Goal: Task Accomplishment & Management: Manage account settings

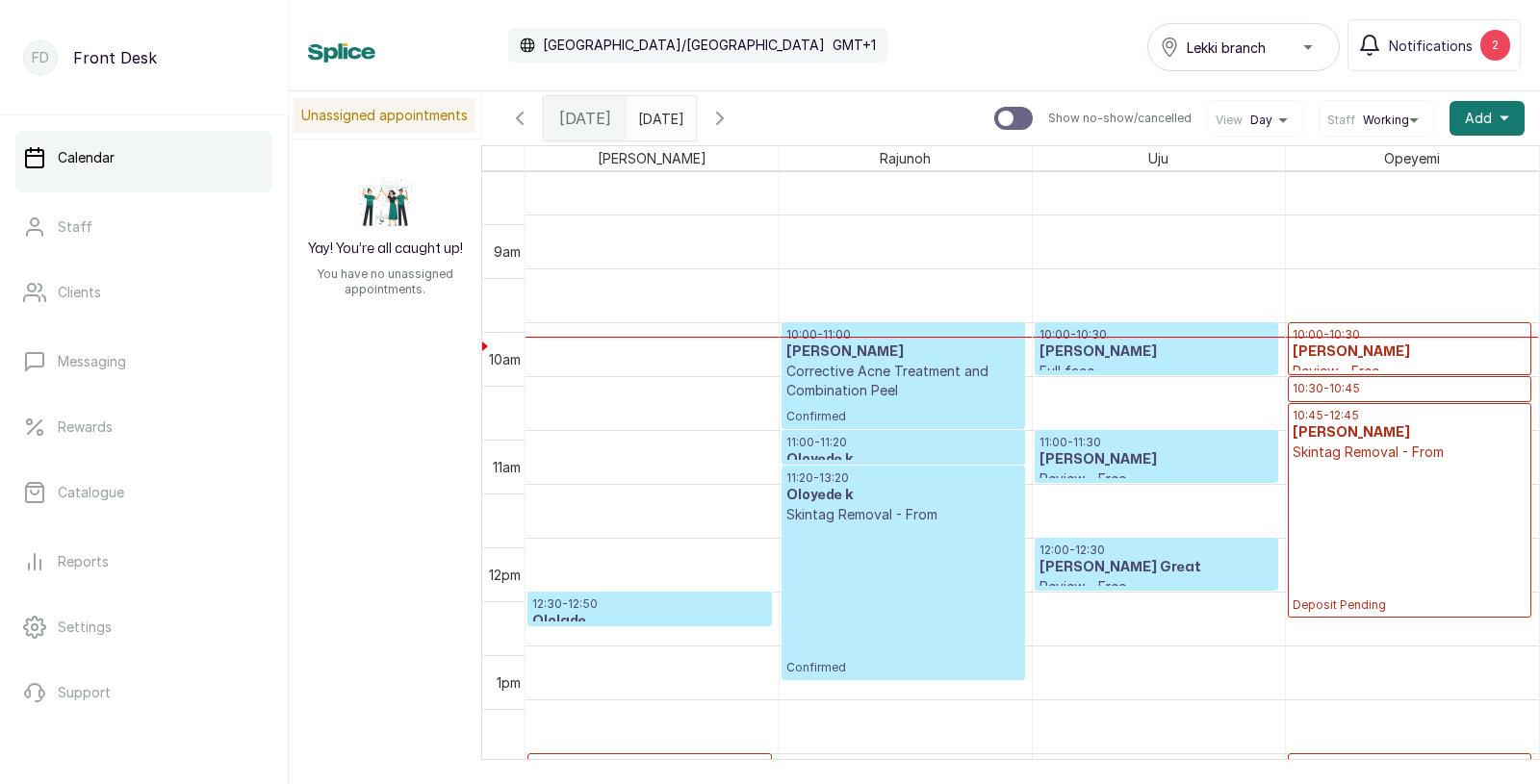
scroll to position [912, 0]
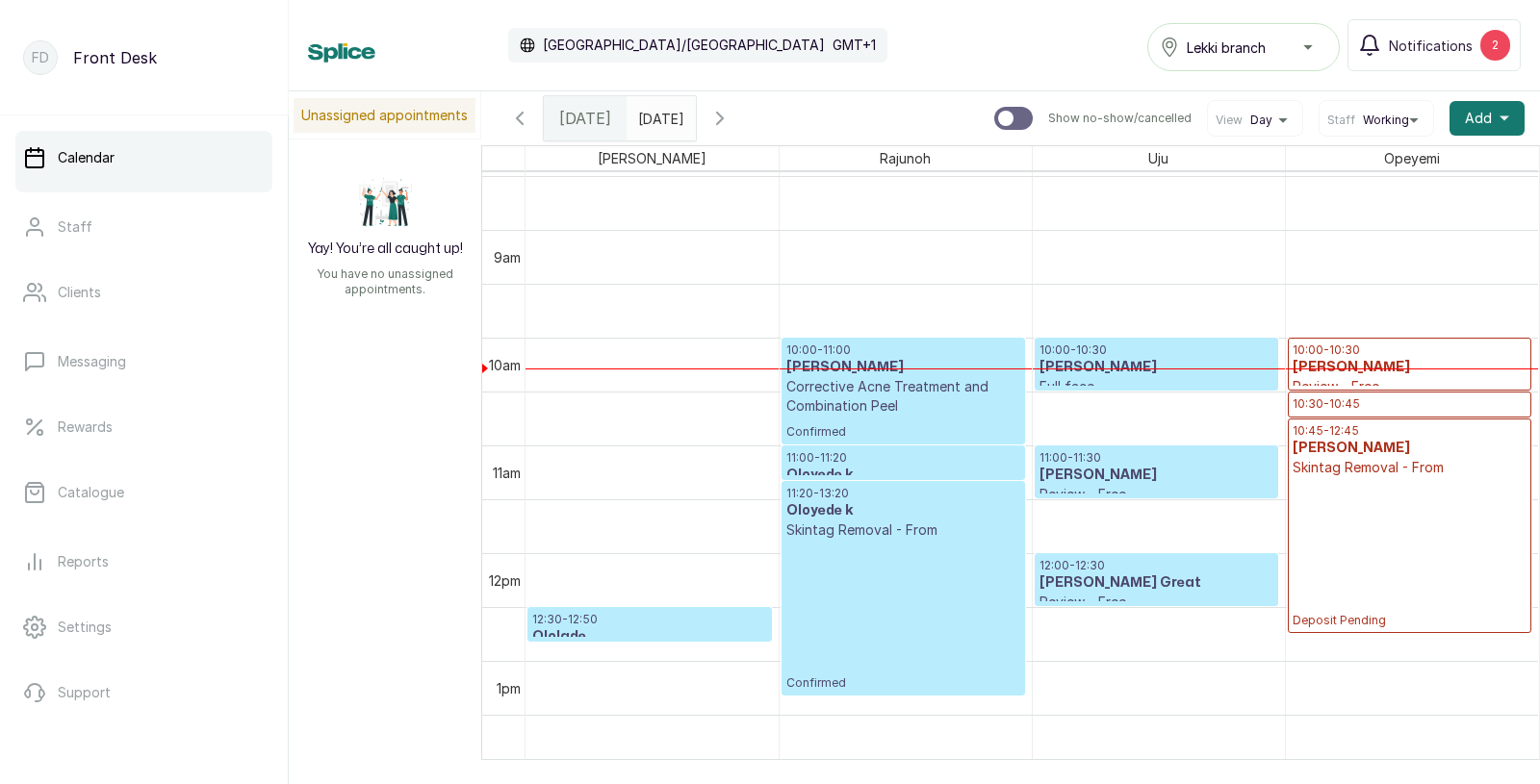
click at [658, 116] on input "text" at bounding box center [643, 114] width 31 height 33
type input "dd/MM/yyyy"
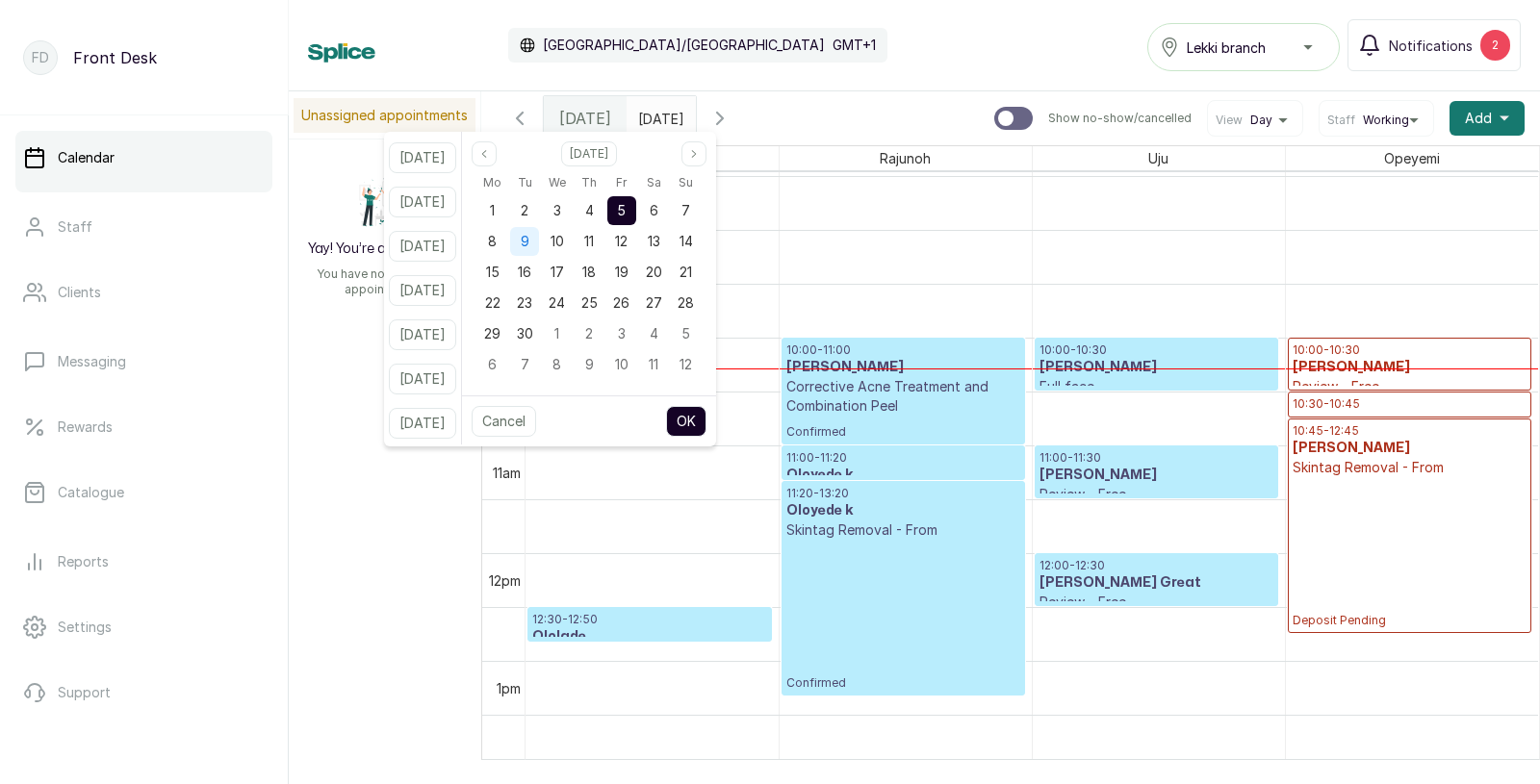
click at [529, 247] on span "9" at bounding box center [524, 241] width 9 height 16
click at [704, 414] on button "OK" at bounding box center [686, 421] width 40 height 31
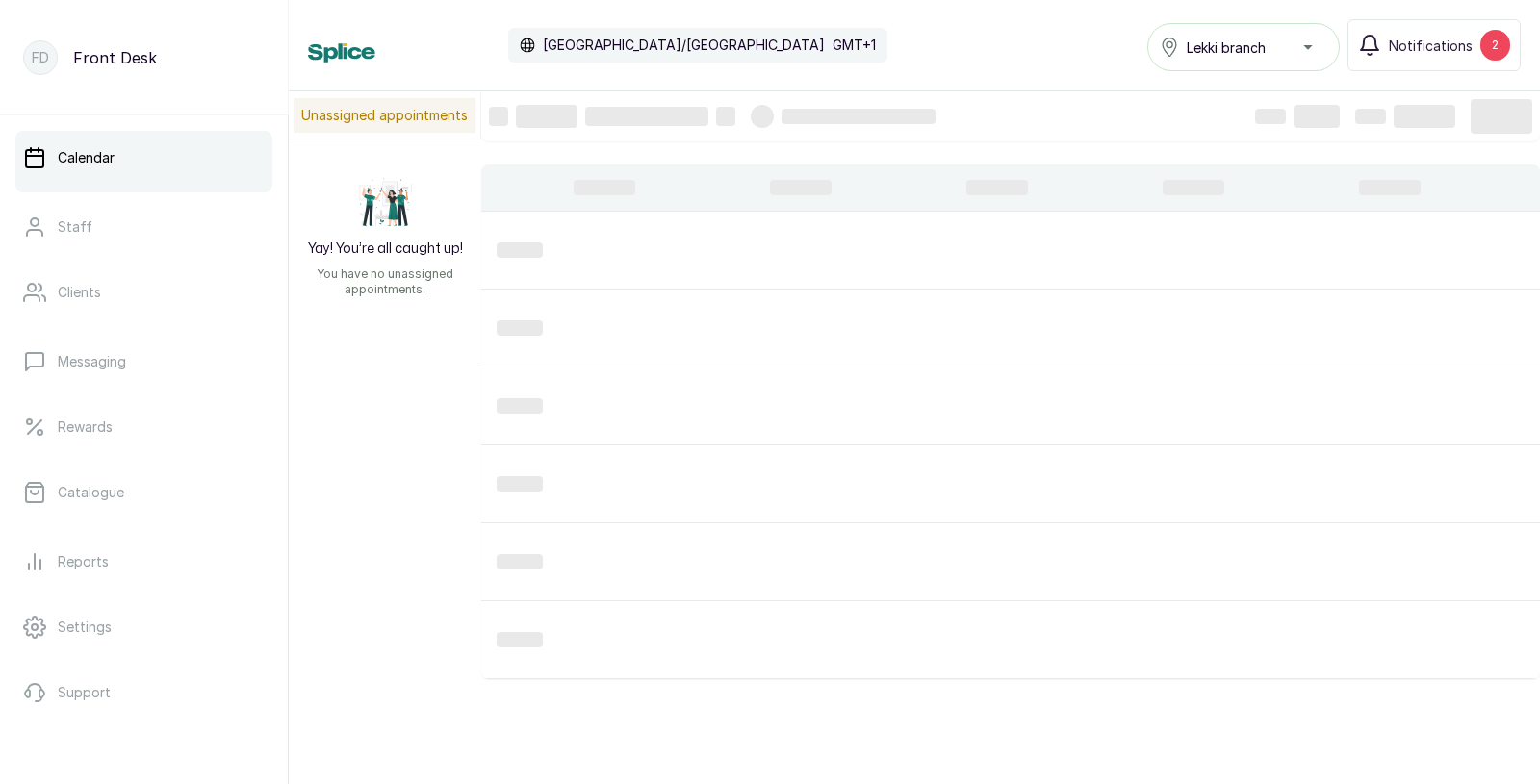
type input "09/09/2025"
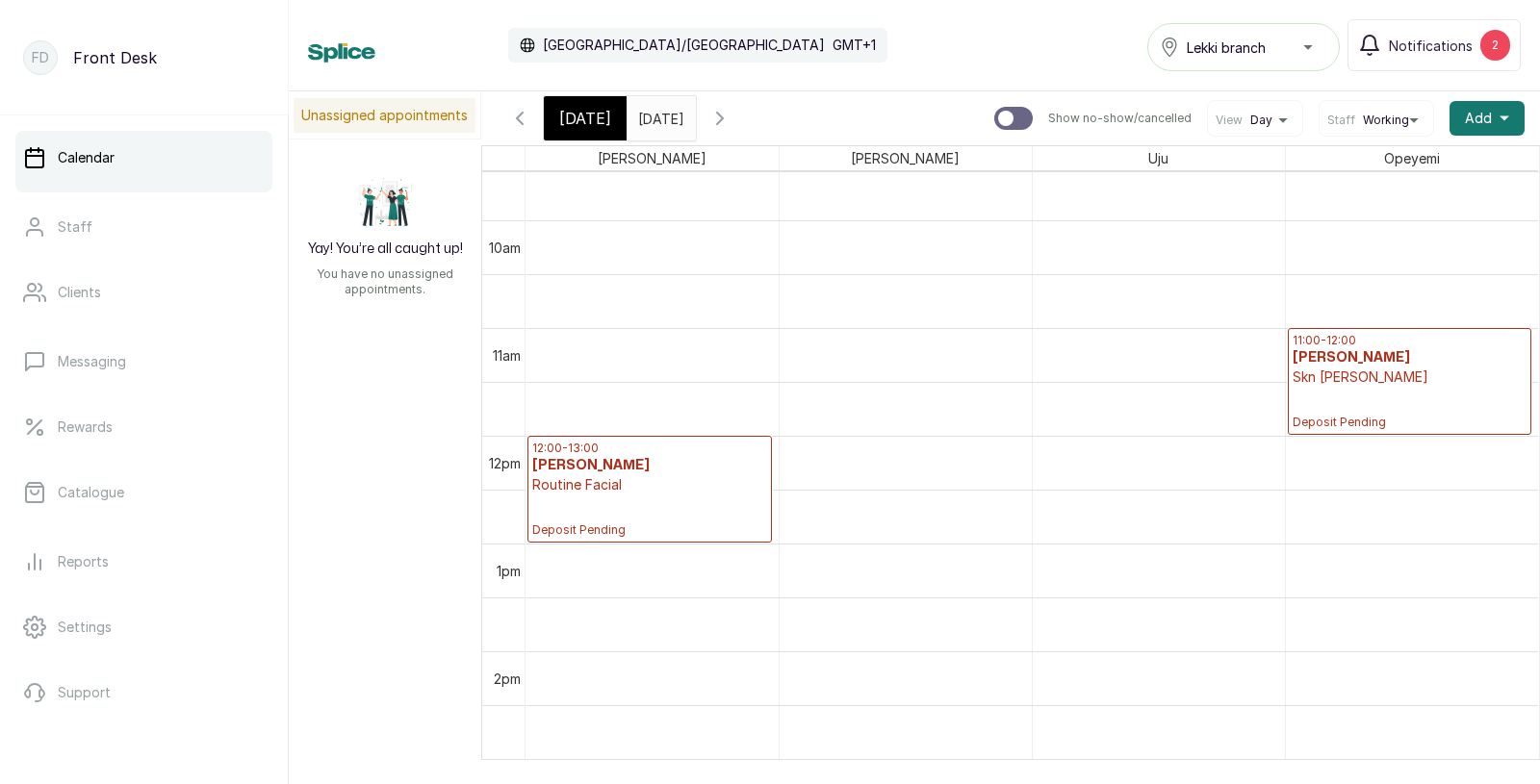
scroll to position [1034, 0]
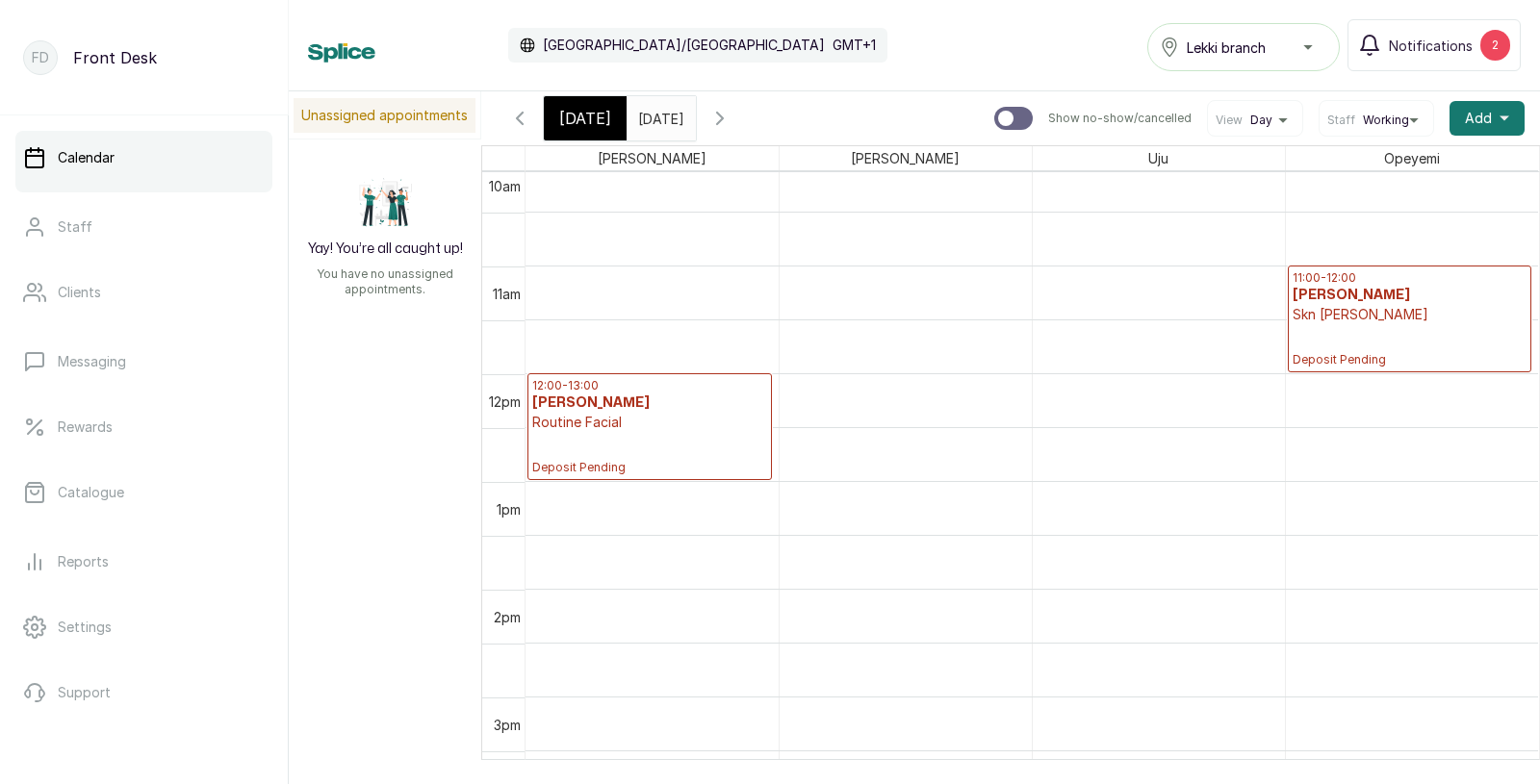
click at [586, 421] on p "Routine Facial" at bounding box center [650, 422] width 235 height 19
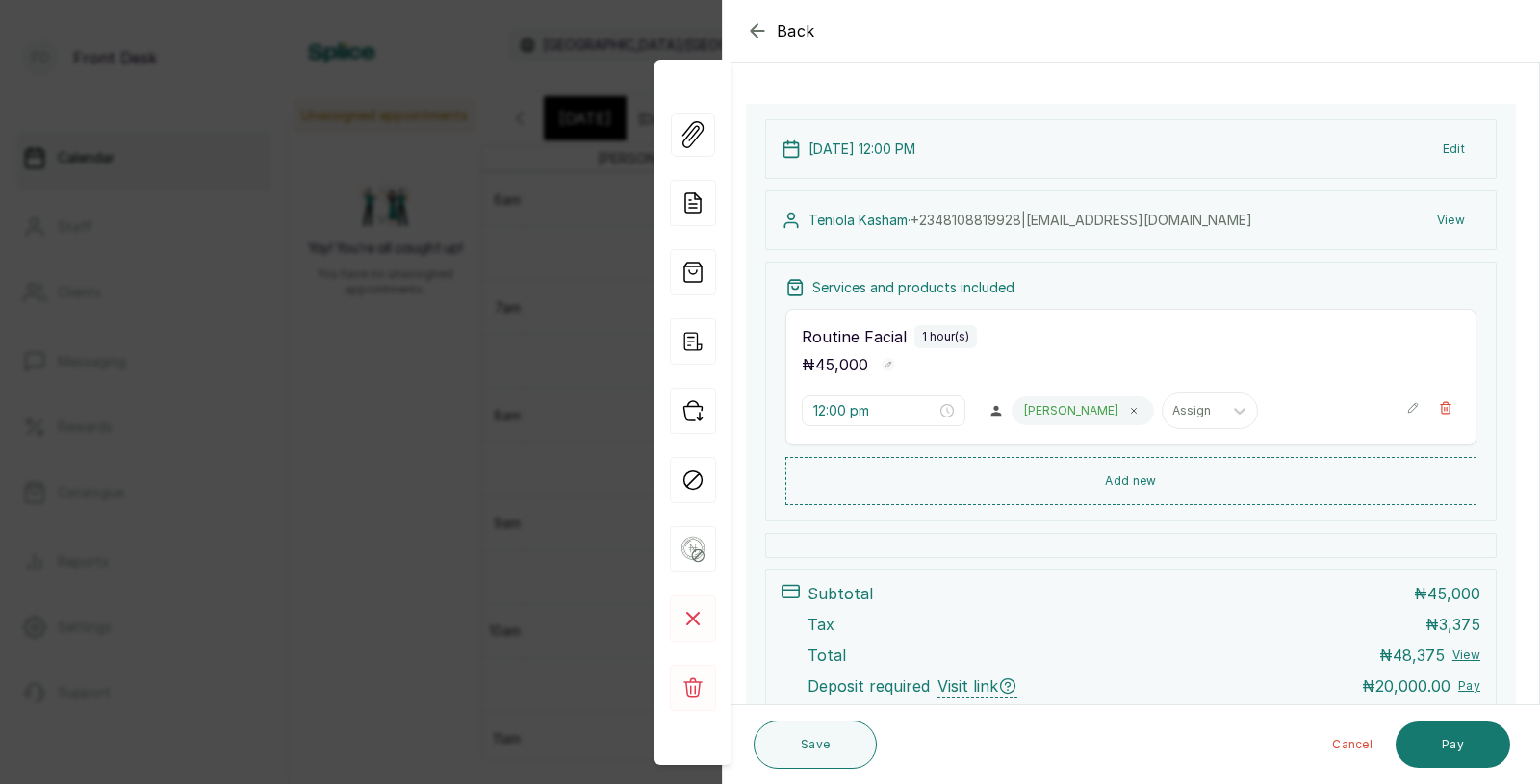
scroll to position [220, 0]
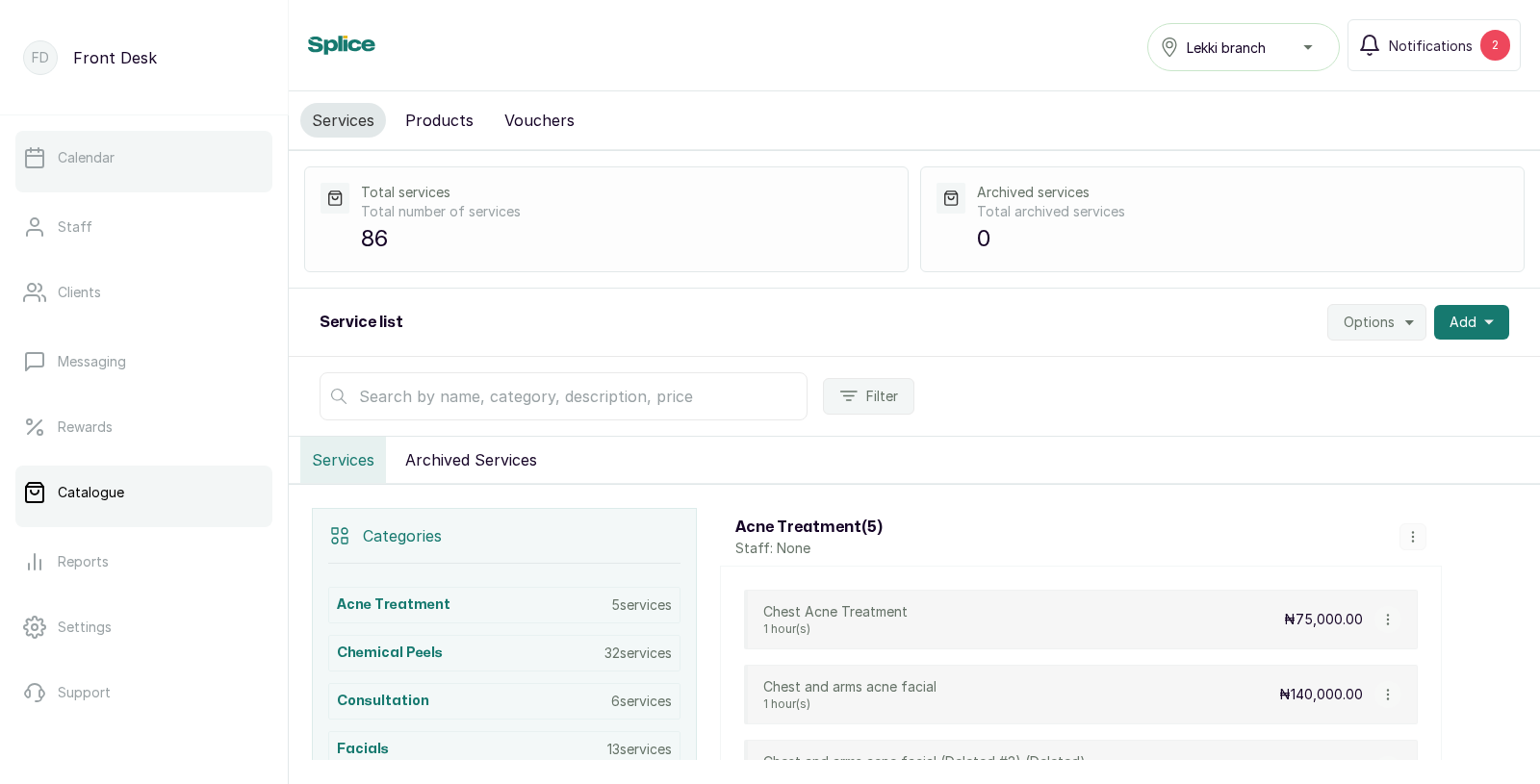
click at [88, 159] on p "Calendar" at bounding box center [86, 158] width 57 height 19
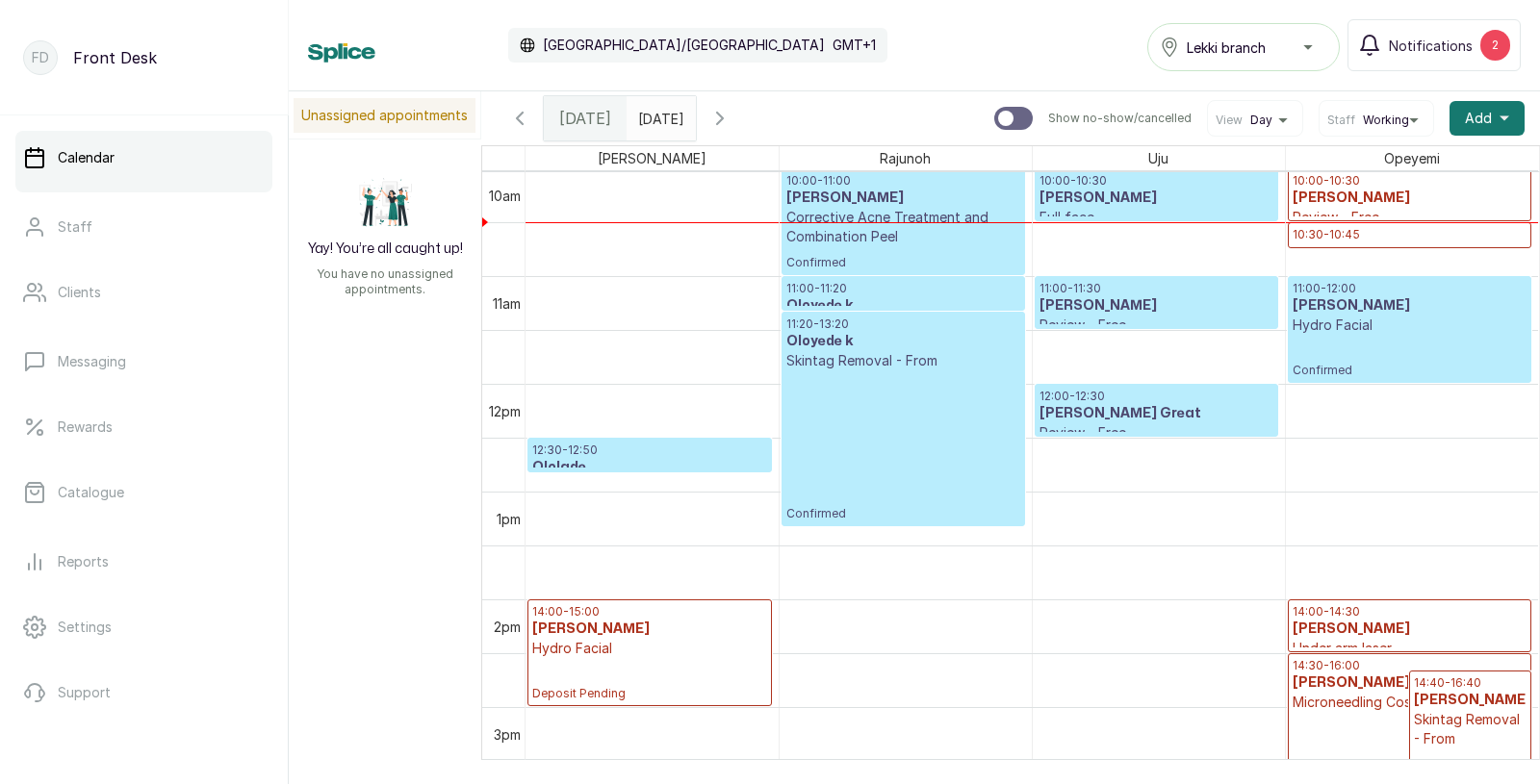
scroll to position [1085, 0]
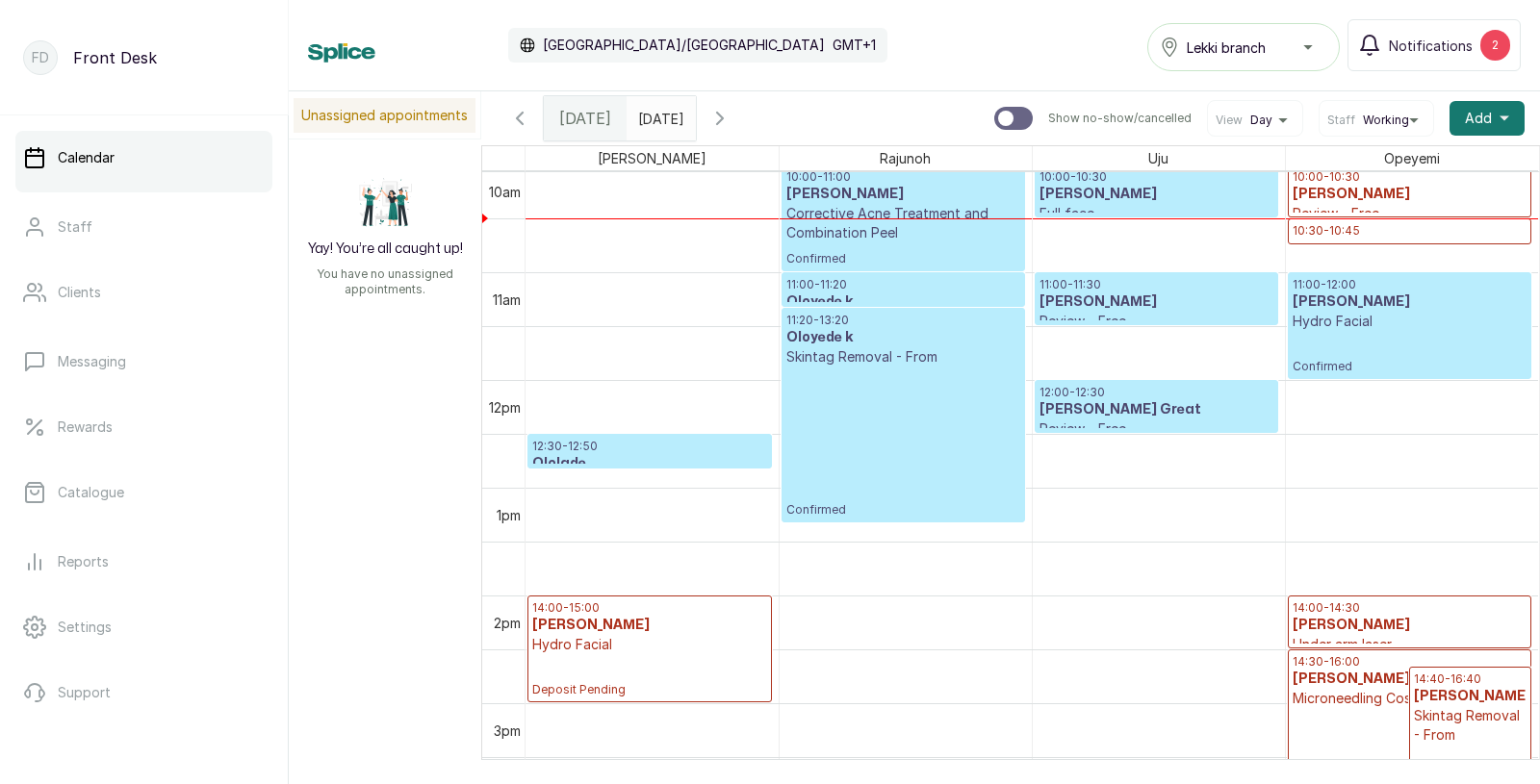
click at [658, 123] on input "text" at bounding box center [643, 114] width 31 height 33
type input "dd/MM/yyyy"
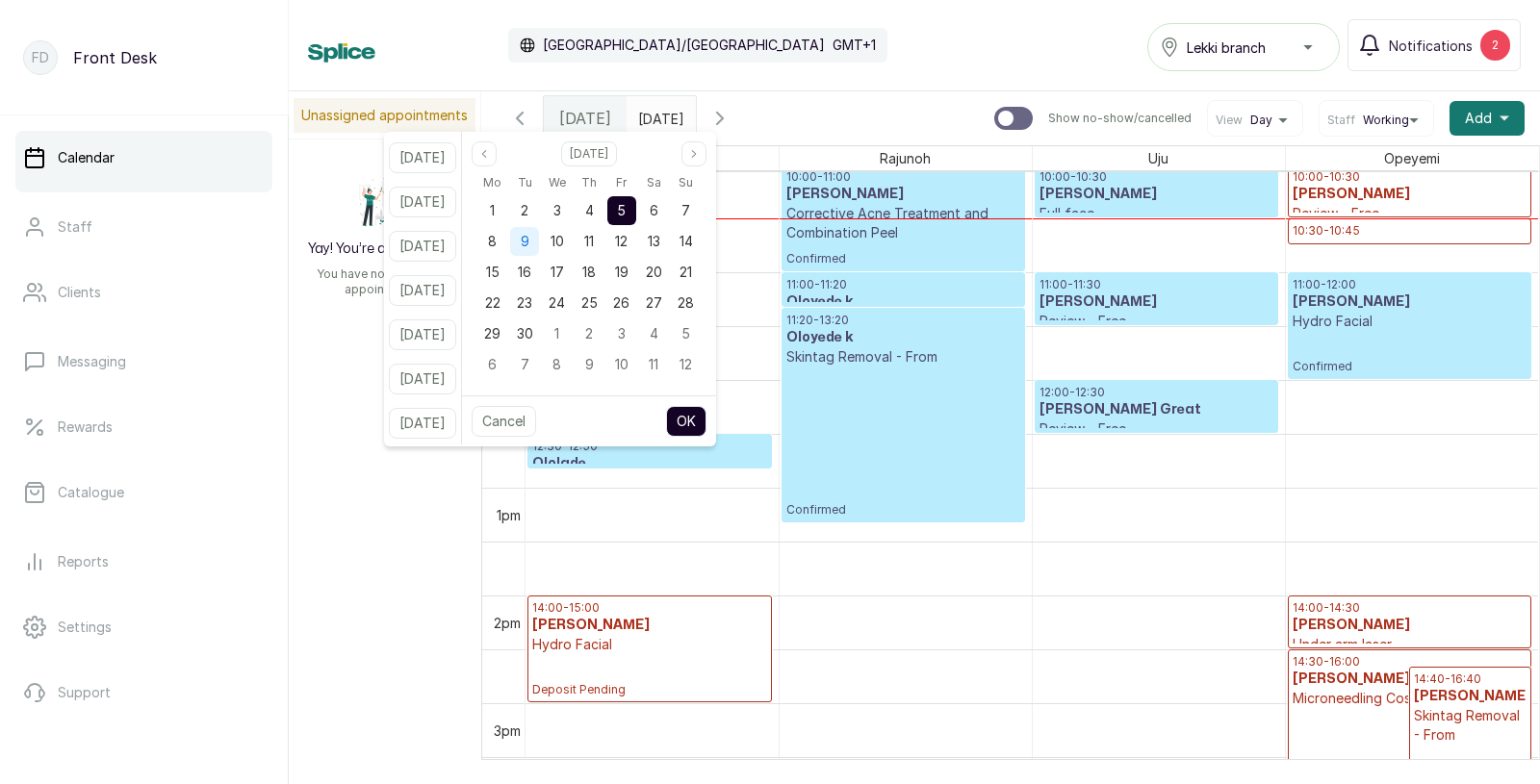
click at [529, 239] on span "9" at bounding box center [524, 241] width 9 height 16
click at [706, 418] on button "OK" at bounding box center [686, 421] width 40 height 31
type input "09/09/2025"
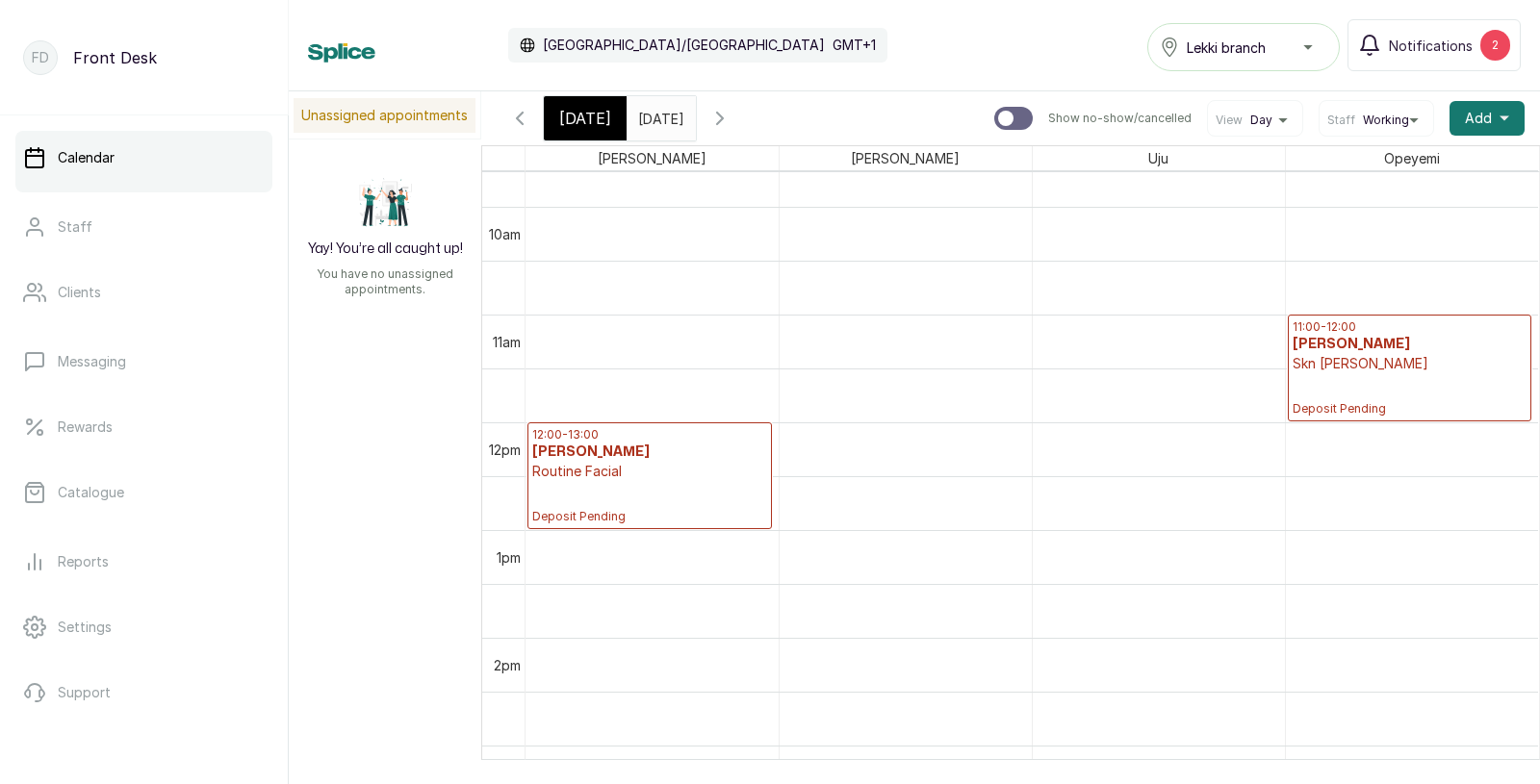
scroll to position [1061, 0]
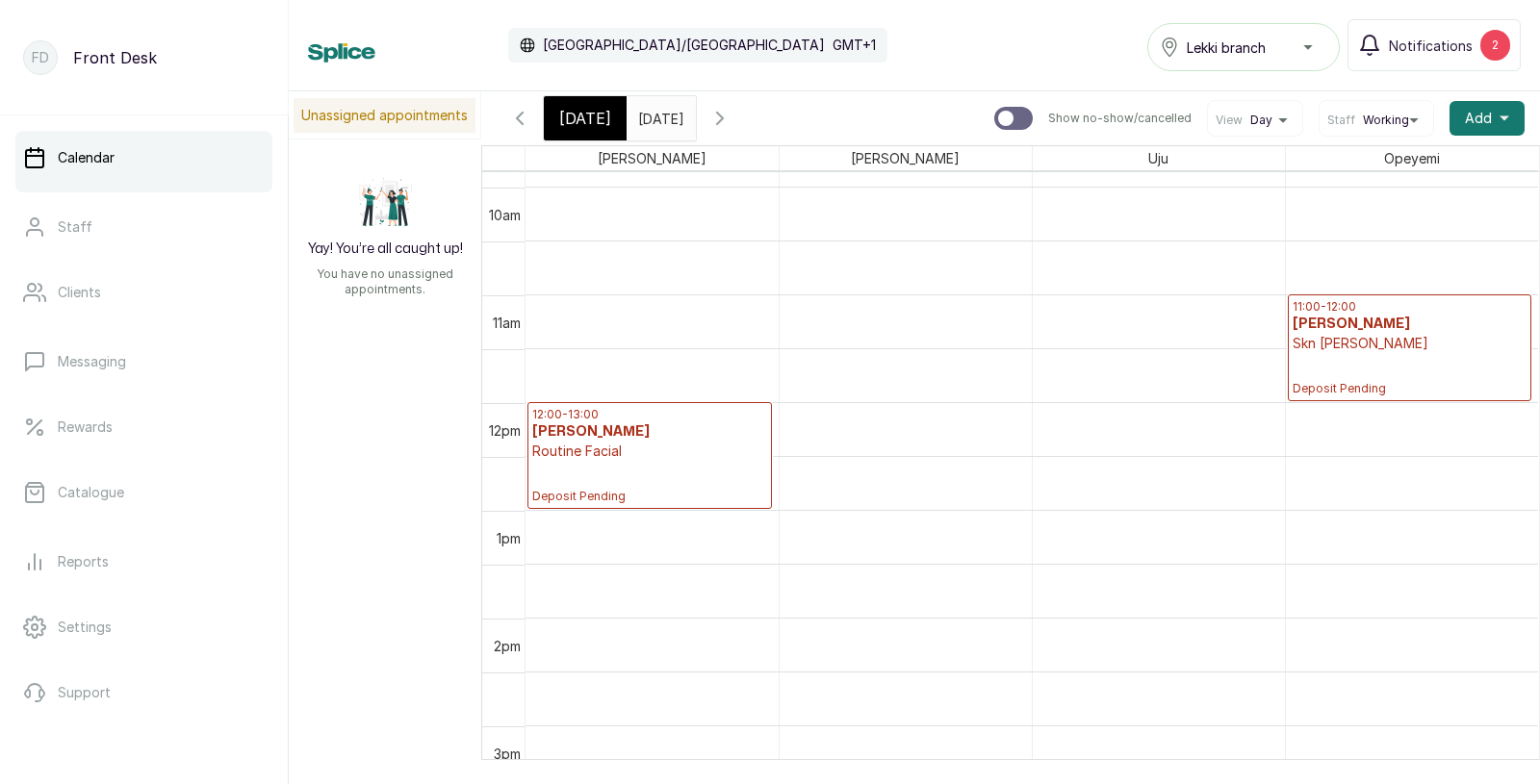
click at [616, 472] on div "12:00 - 13:00 Teniola Kasham Routine Facial Deposit Pending" at bounding box center [650, 455] width 235 height 97
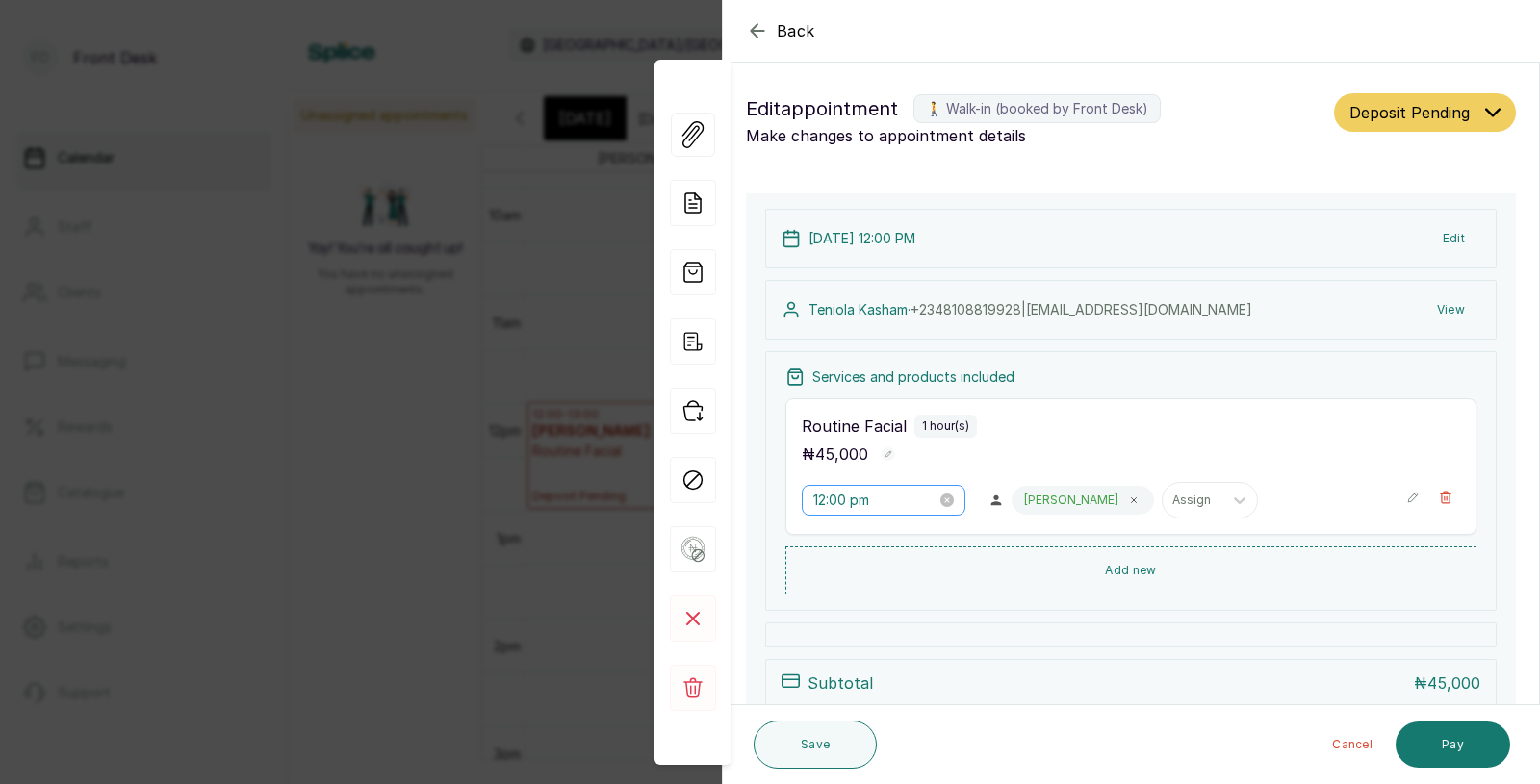
scroll to position [63, 0]
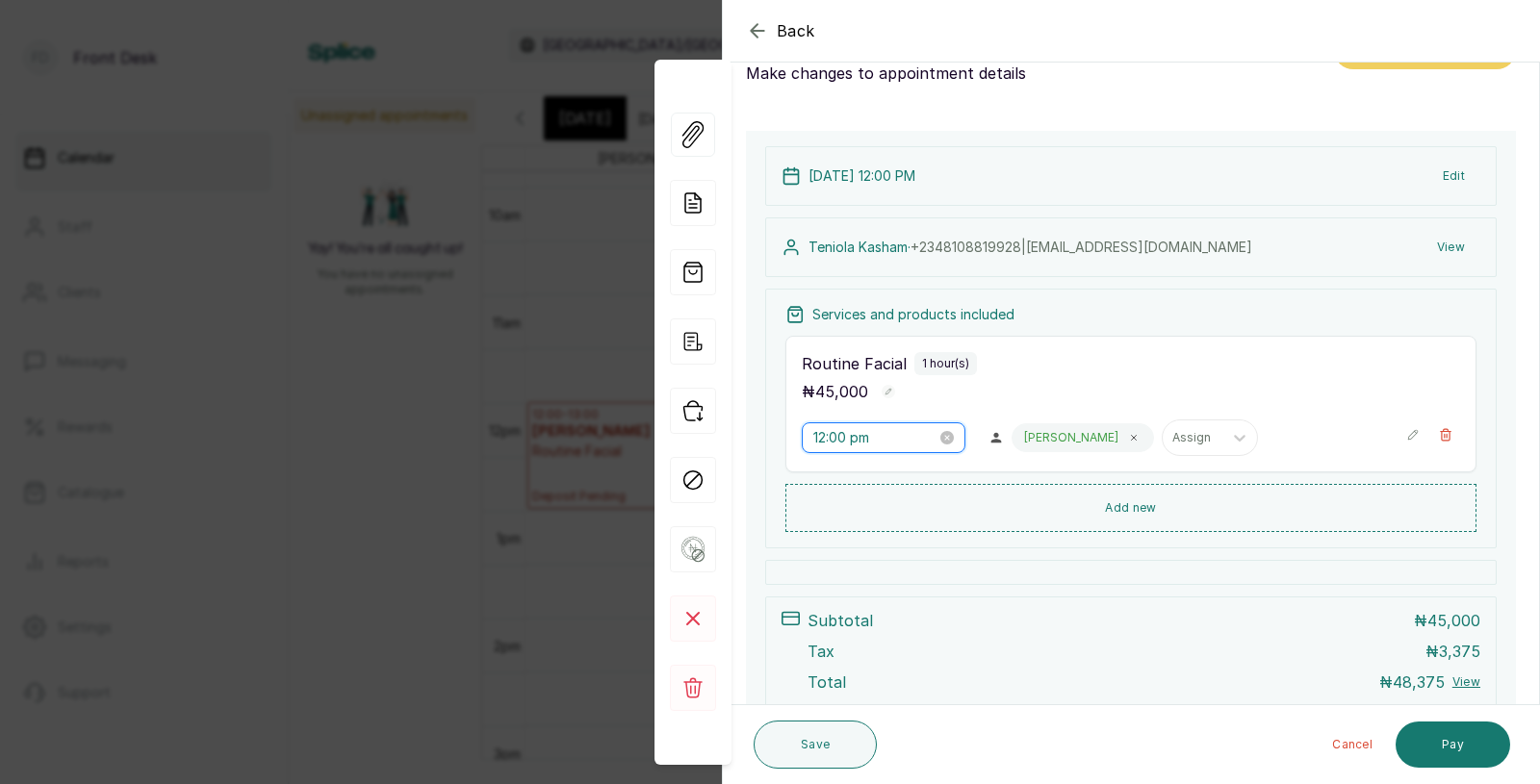
click at [854, 434] on input "12:00 pm" at bounding box center [875, 437] width 123 height 21
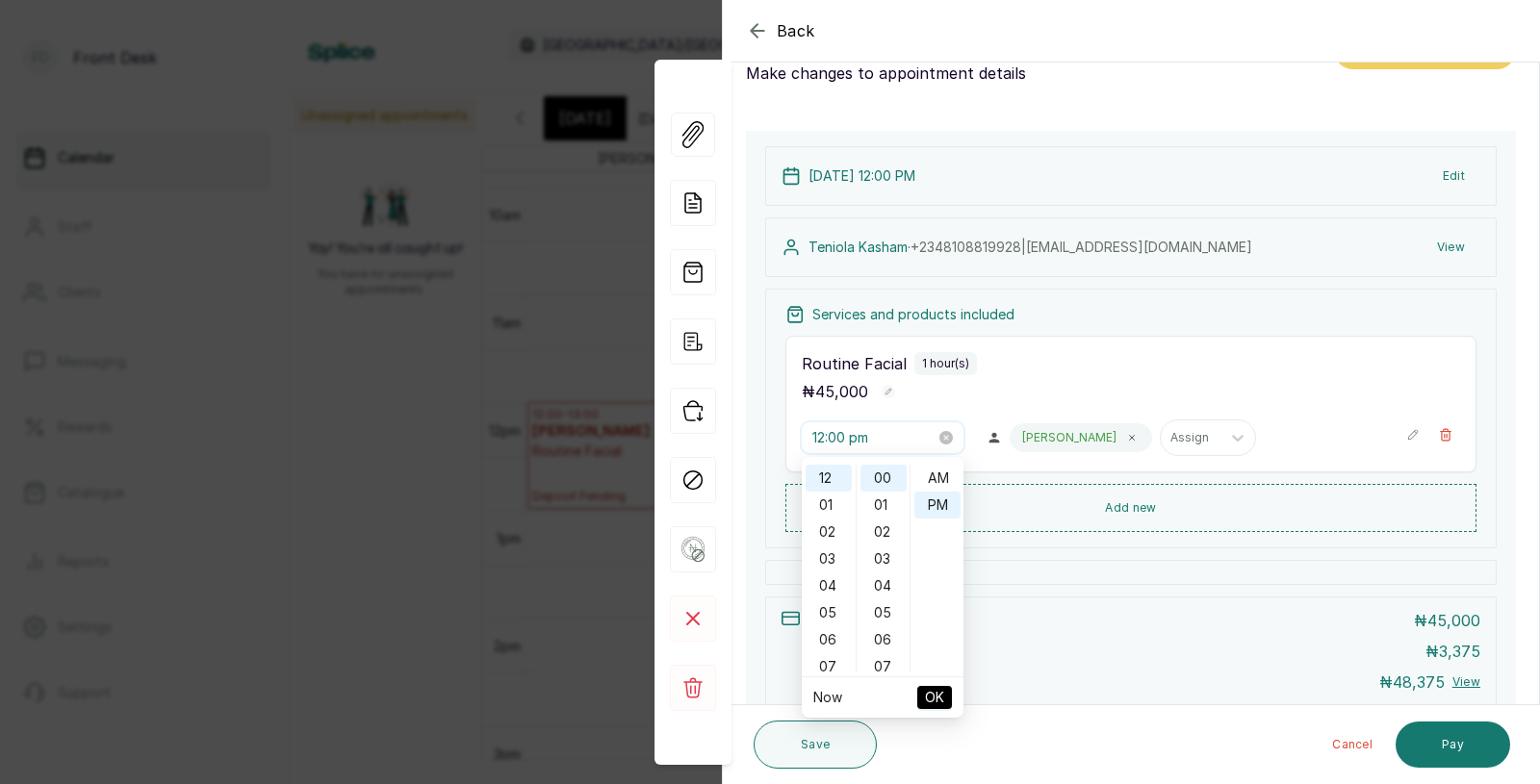
scroll to position [24, 0]
click at [830, 508] on div "01" at bounding box center [829, 505] width 46 height 27
type input "1:00 pm"
click at [933, 694] on span "OK" at bounding box center [935, 697] width 19 height 37
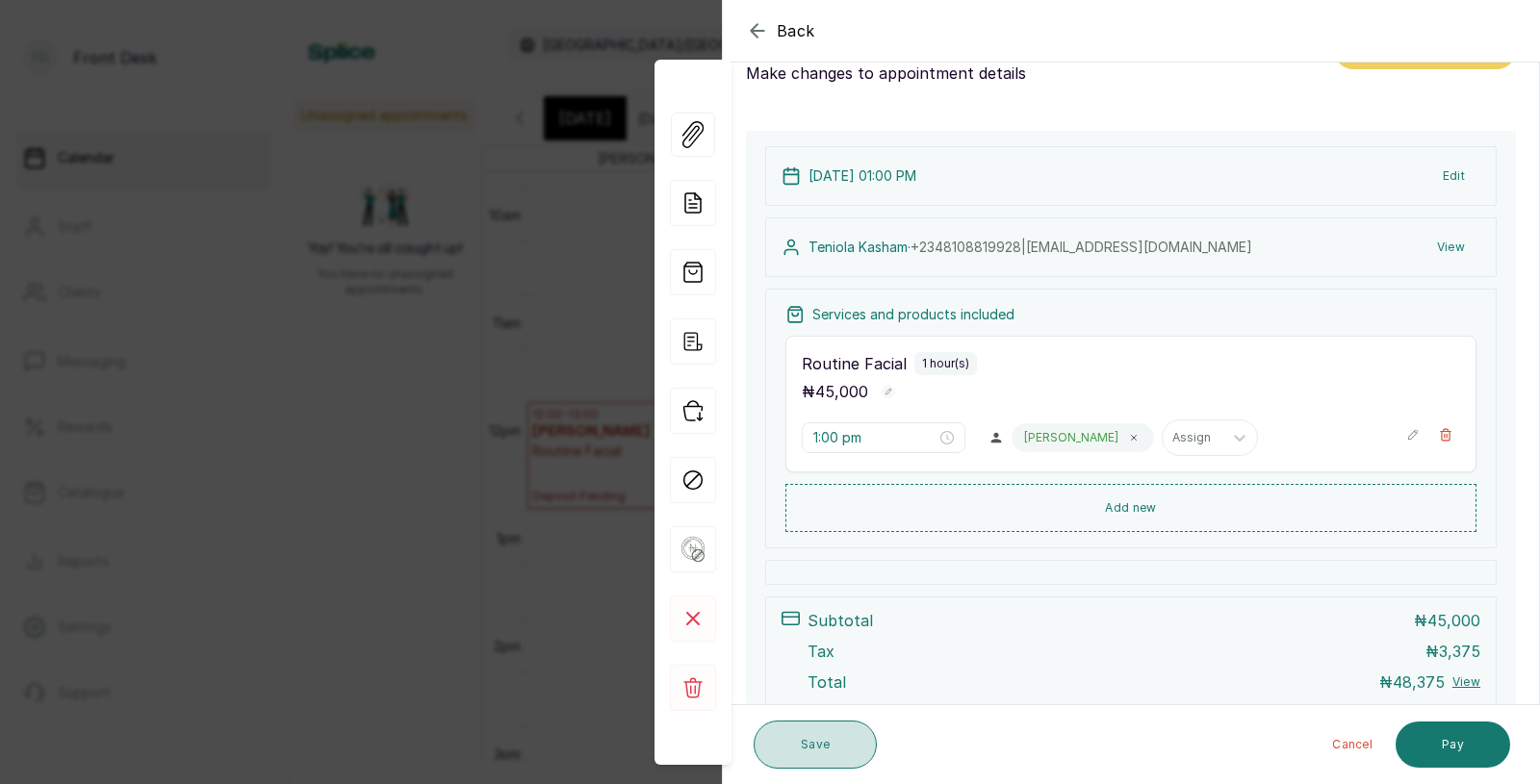
click at [831, 745] on button "Save" at bounding box center [815, 745] width 123 height 48
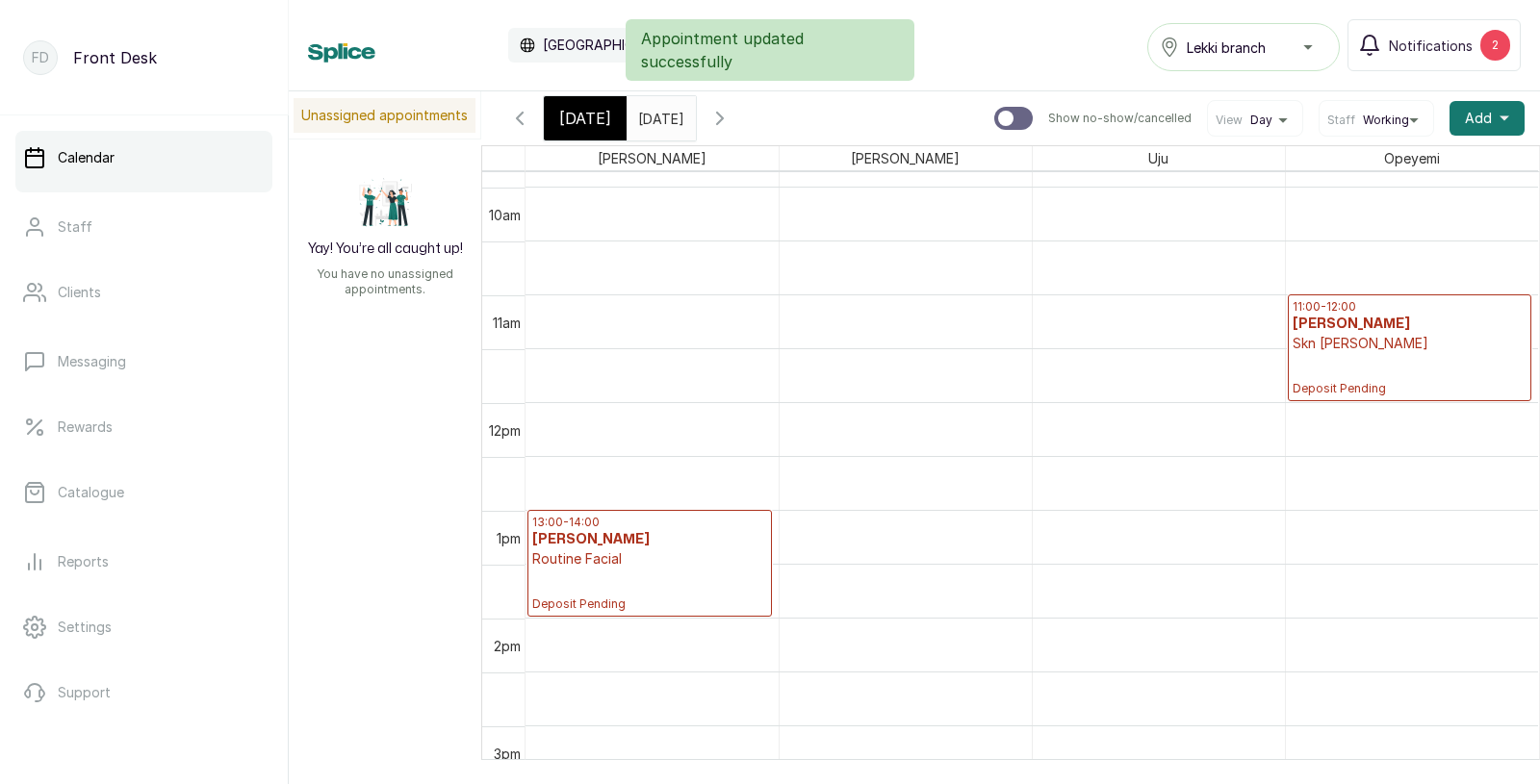
click at [577, 110] on span "Today" at bounding box center [585, 118] width 52 height 23
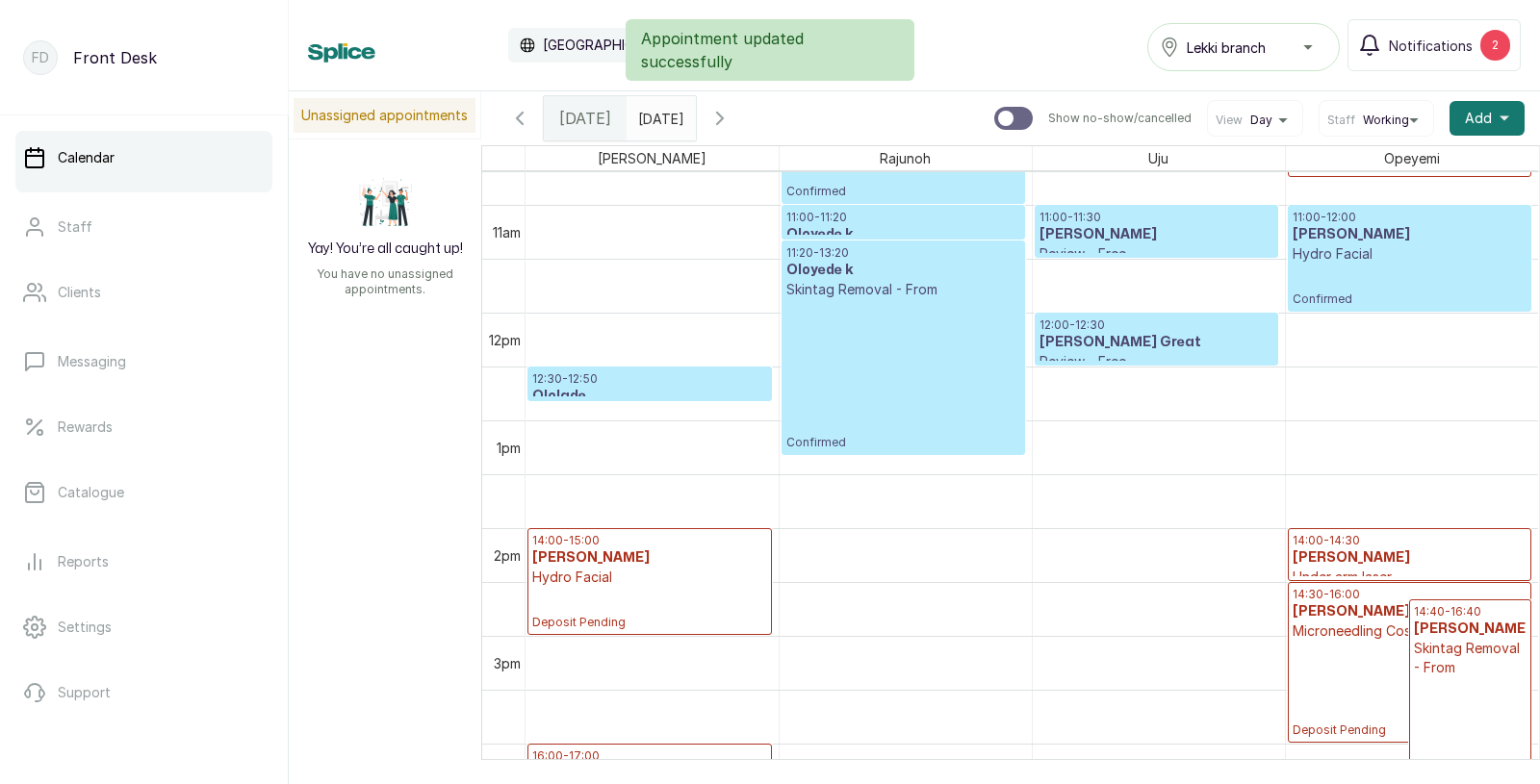
scroll to position [0, 0]
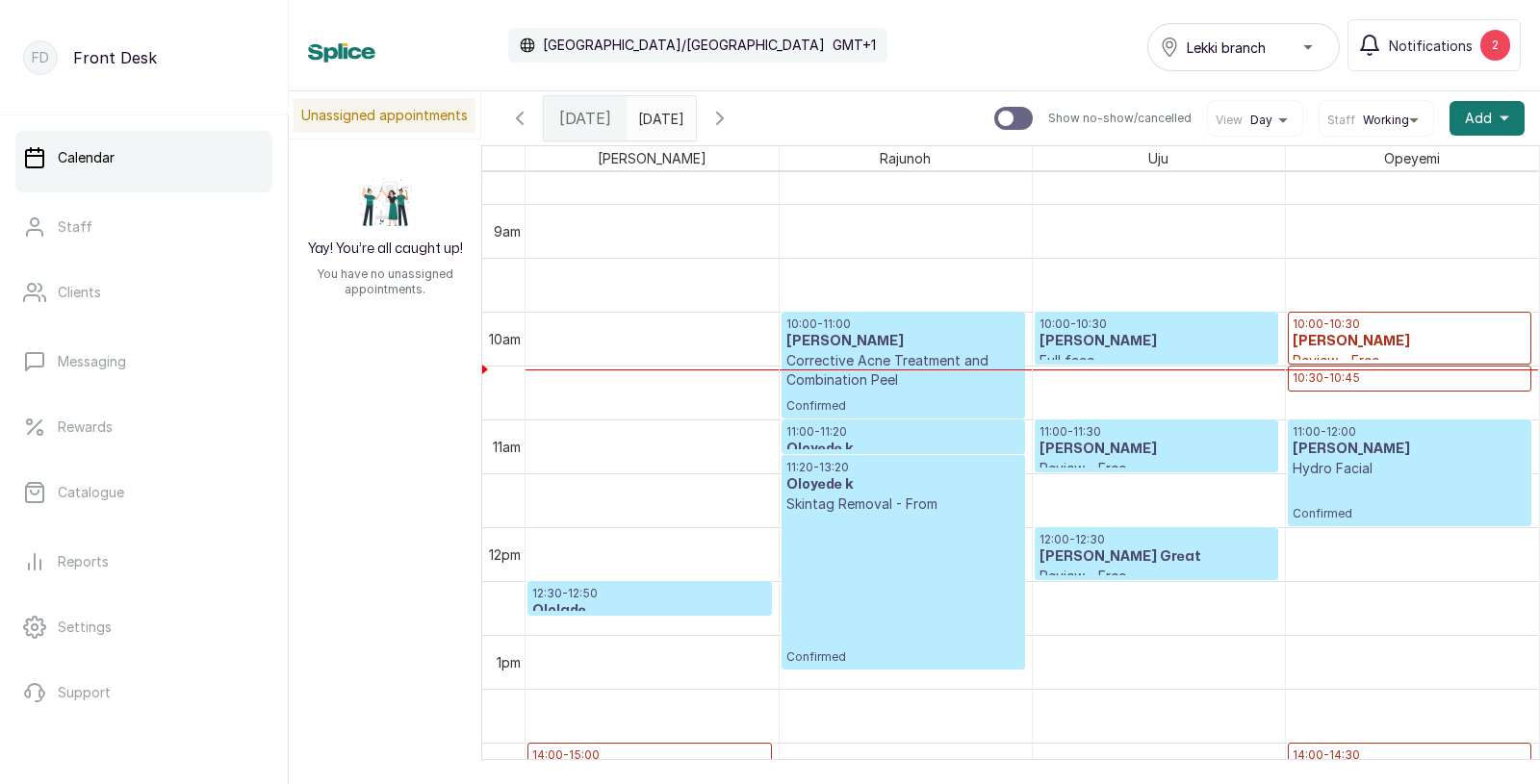
click at [731, 113] on icon "button" at bounding box center [720, 118] width 23 height 23
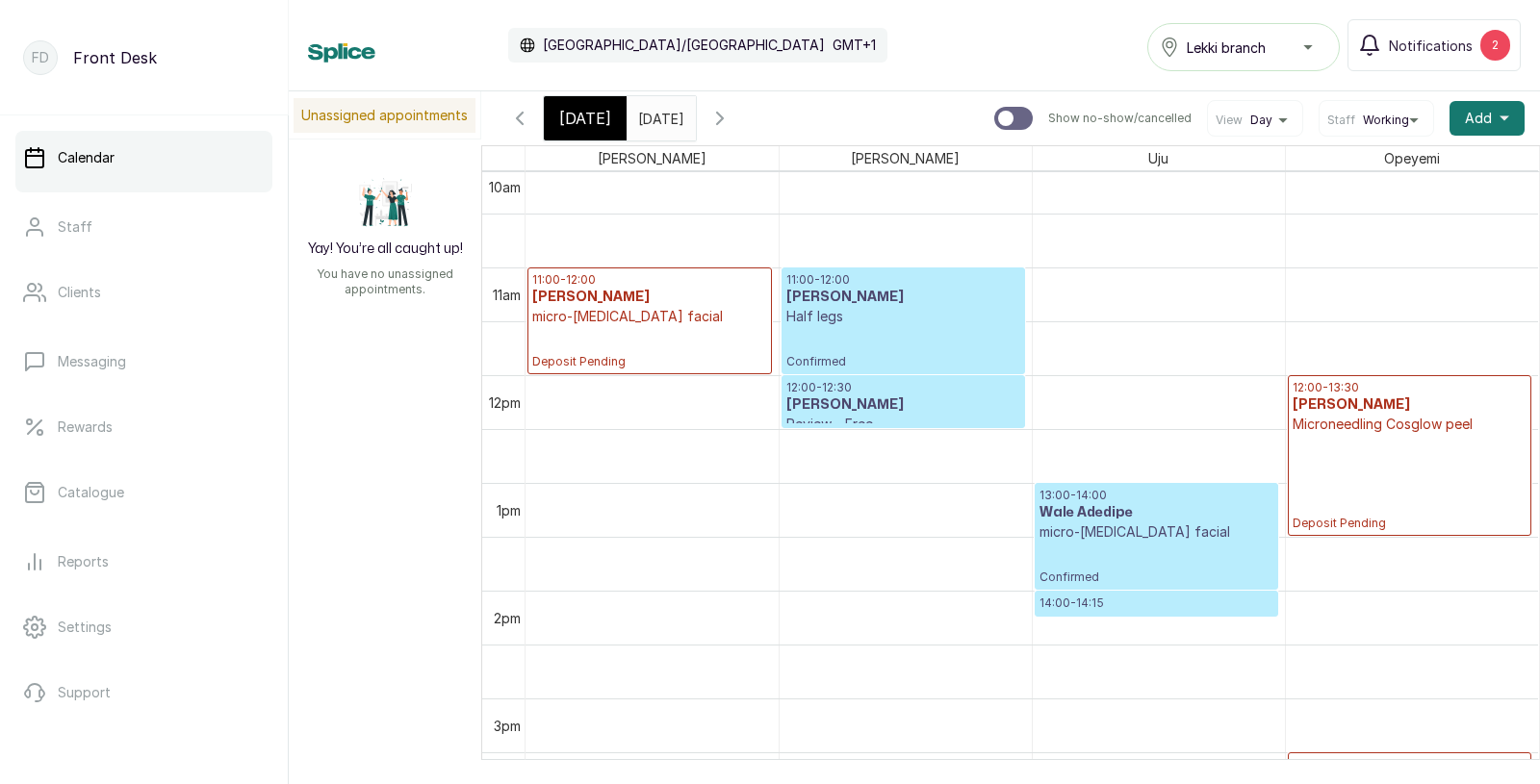
scroll to position [1099, 0]
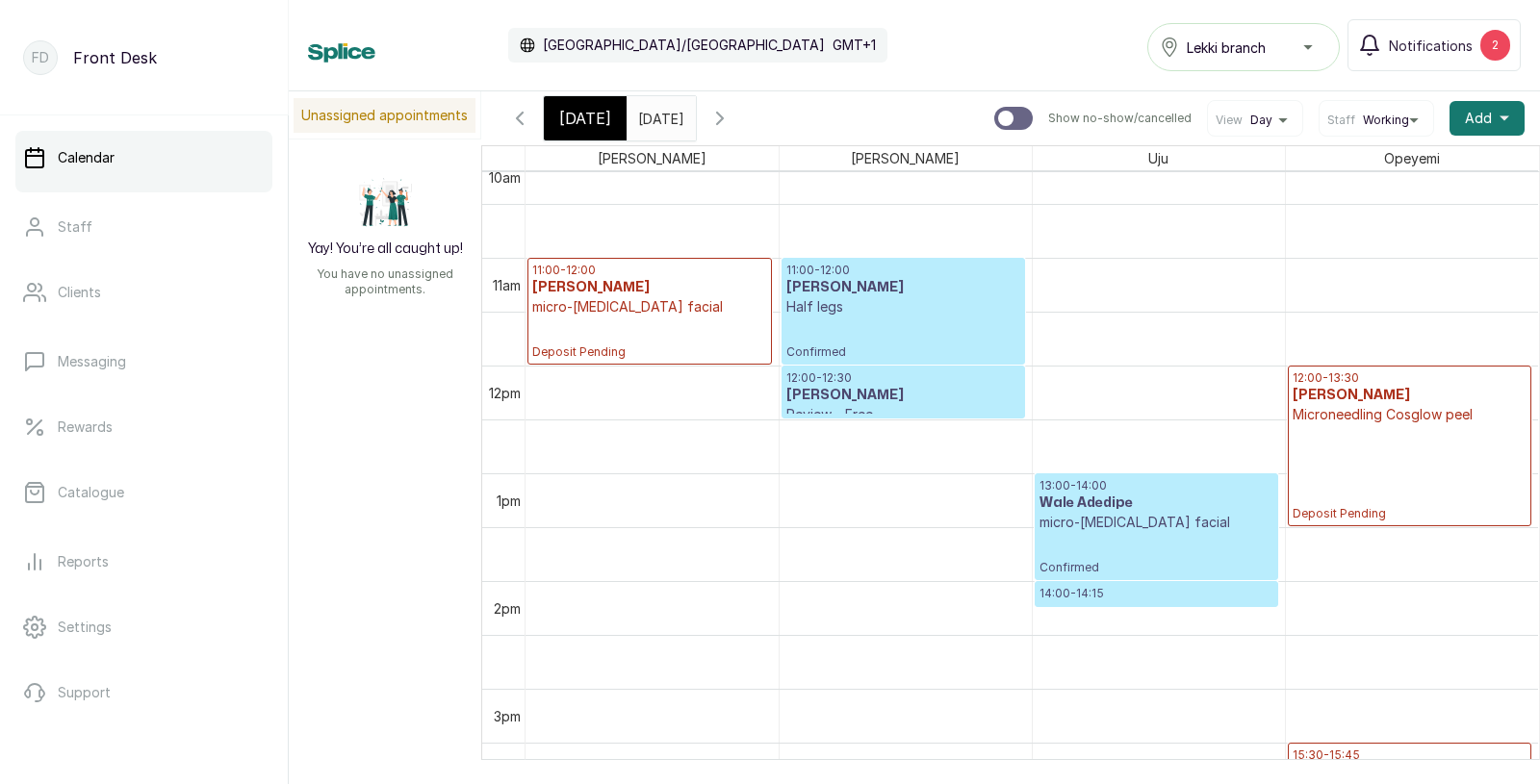
click at [584, 126] on span "Today" at bounding box center [585, 118] width 52 height 23
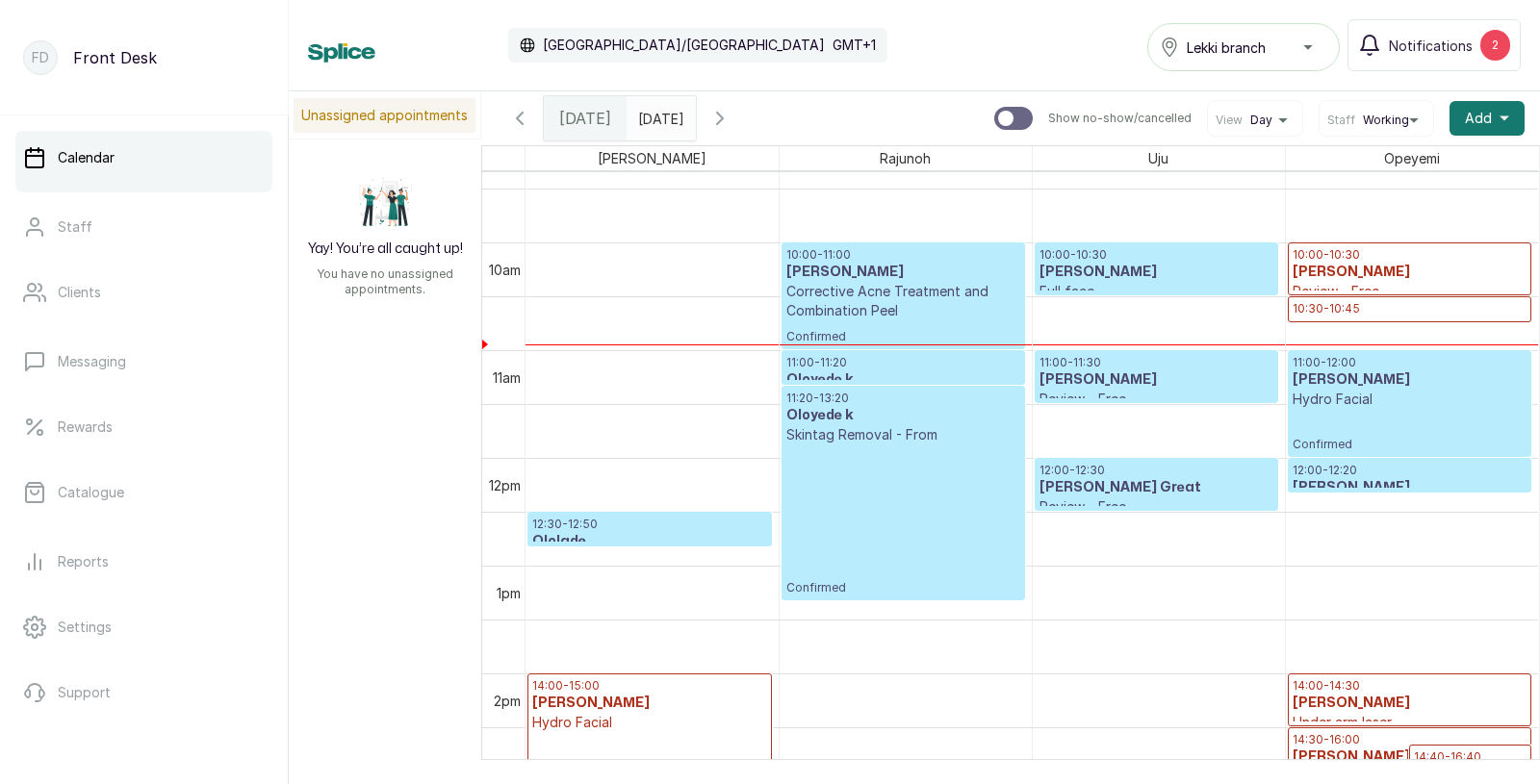
scroll to position [1000, 0]
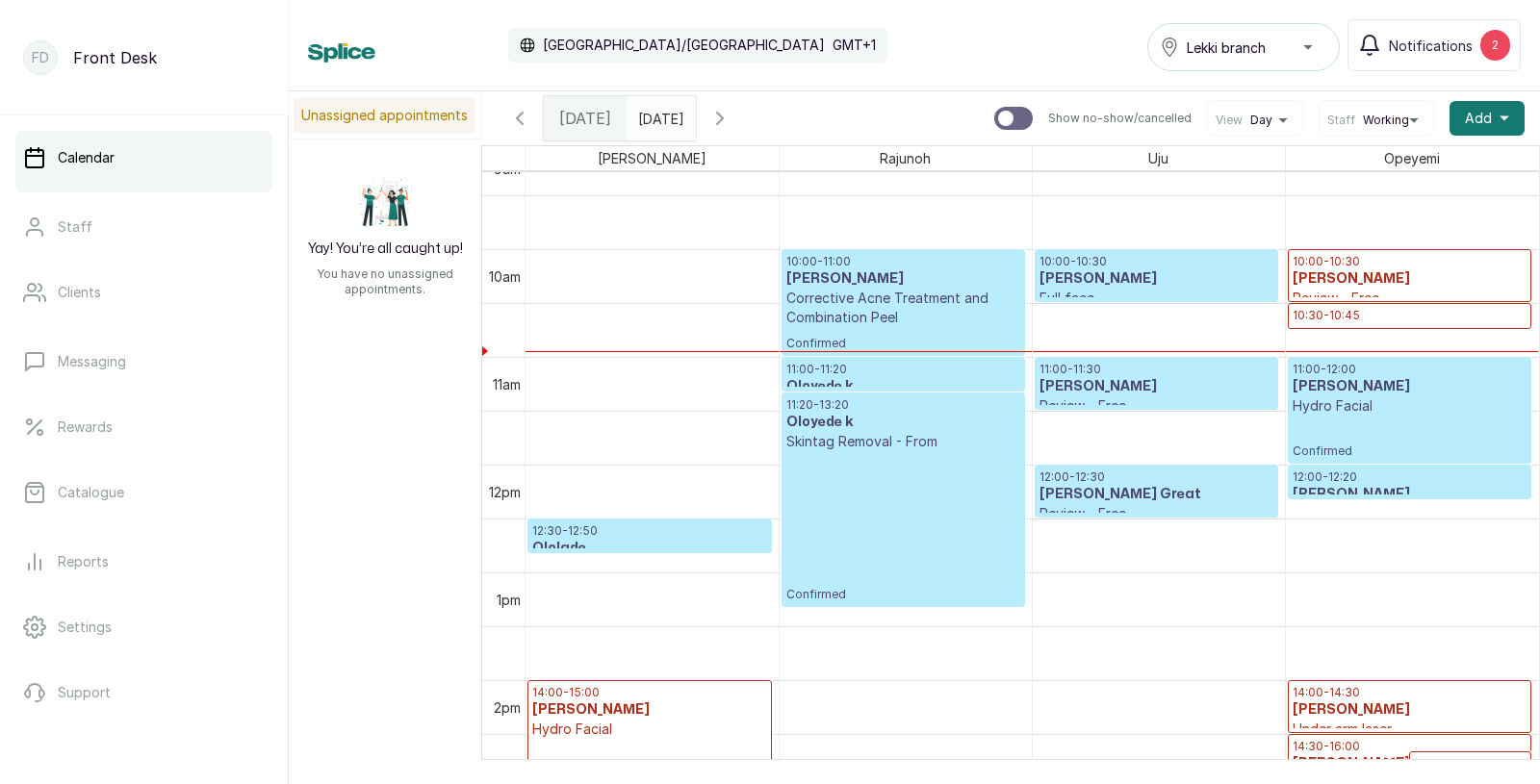
click at [1381, 483] on p "12:00 - 12:20" at bounding box center [1410, 477] width 235 height 15
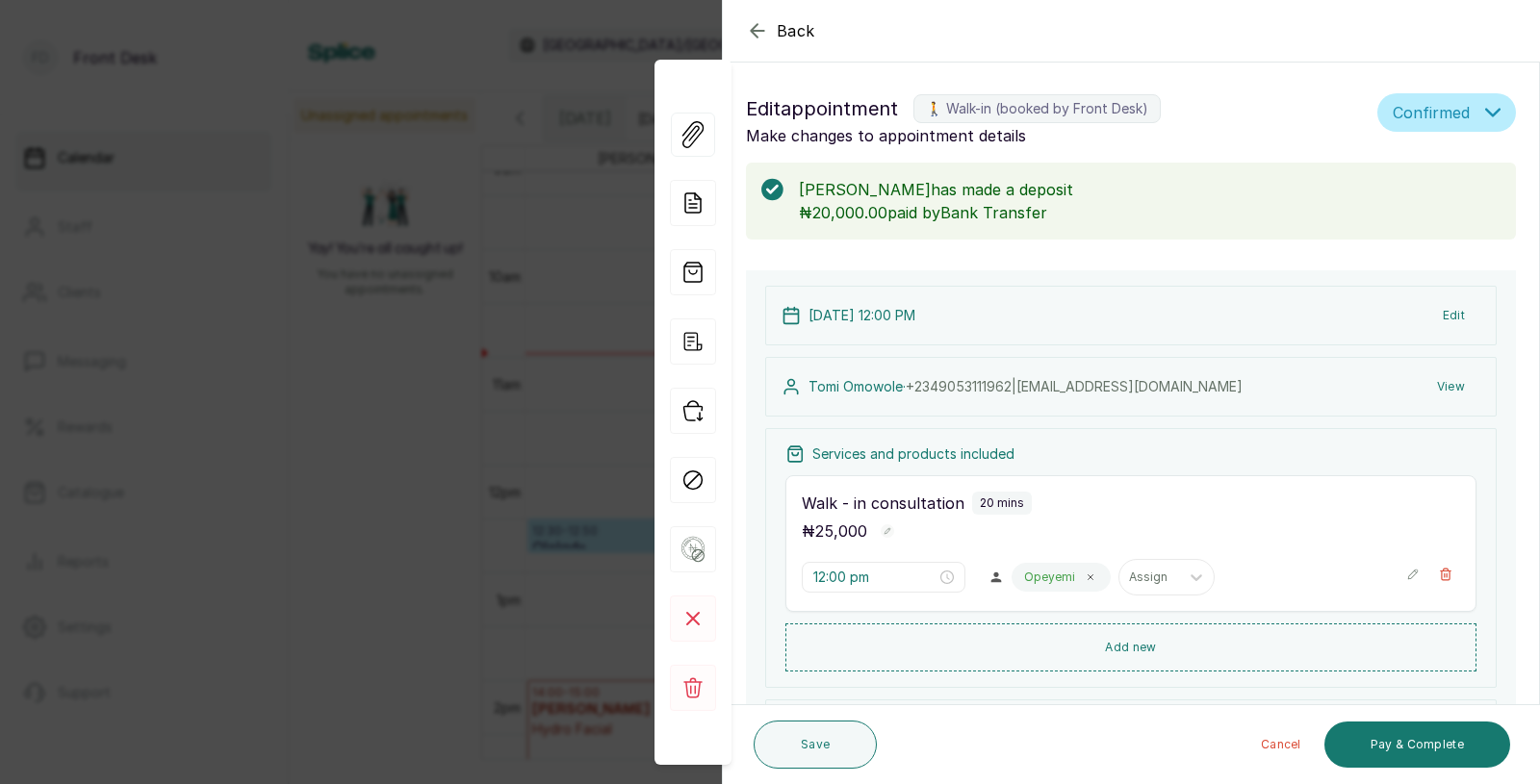
click at [369, 487] on div "Back Appointment Details Edit appointment 🚶 Walk-in (booked by Front Desk) Make…" at bounding box center [770, 392] width 1540 height 784
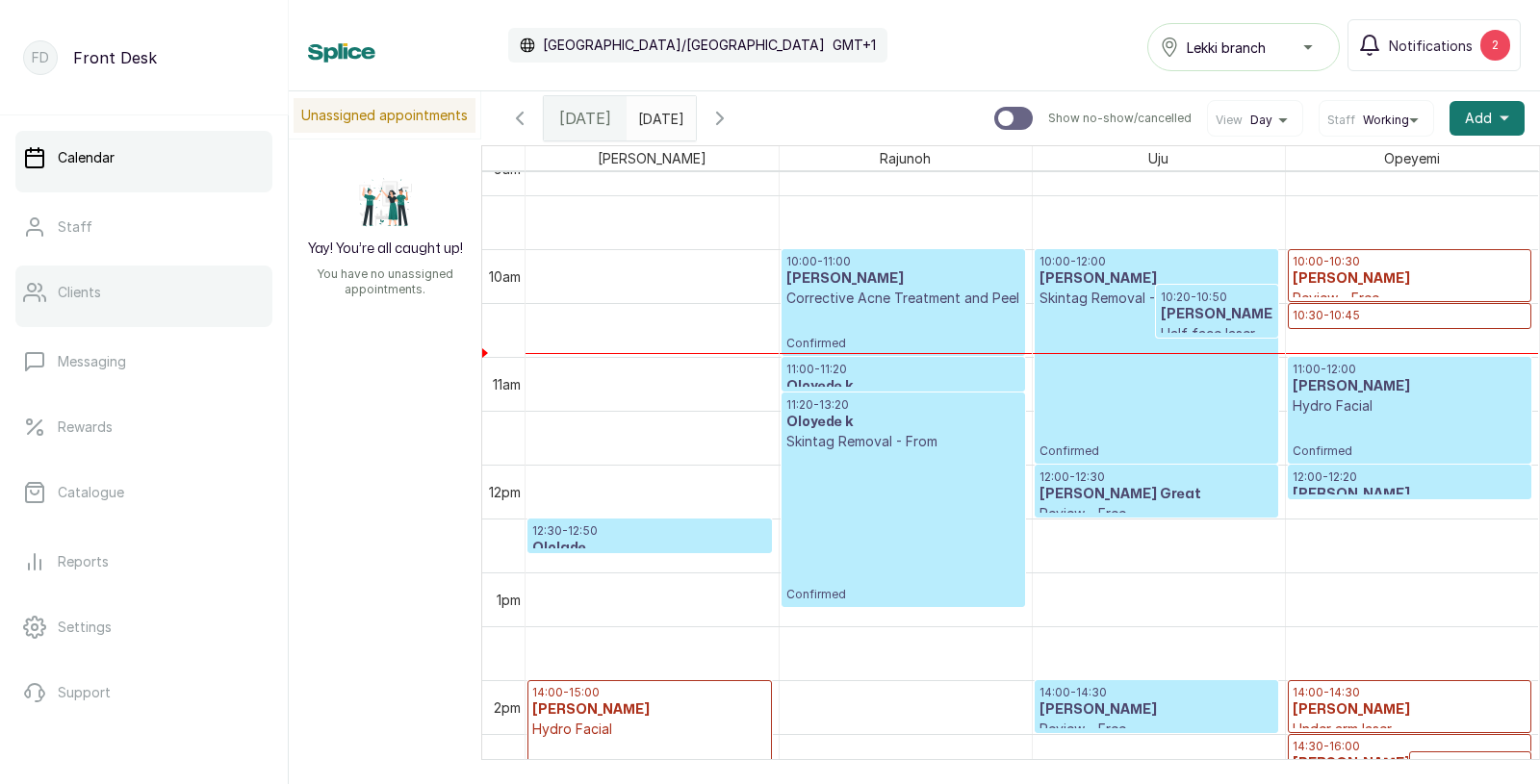
click at [89, 290] on p "Clients" at bounding box center [79, 293] width 43 height 19
